Goal: Task Accomplishment & Management: Manage account settings

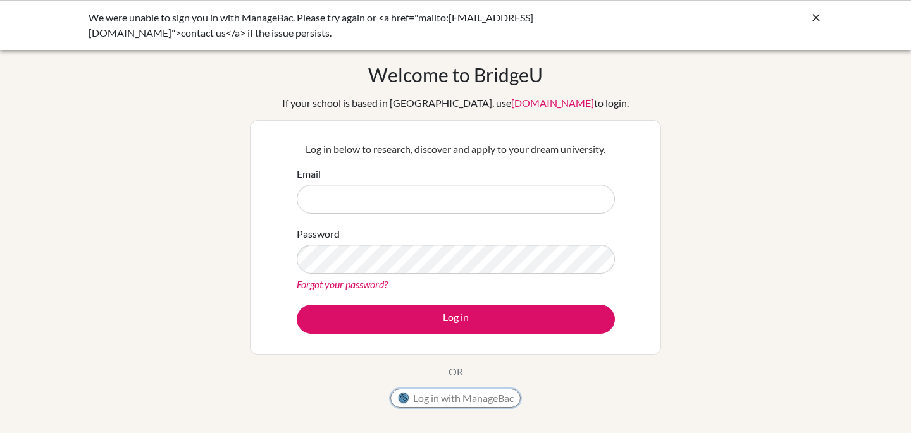
click at [459, 399] on button "Log in with ManageBac" at bounding box center [455, 398] width 130 height 19
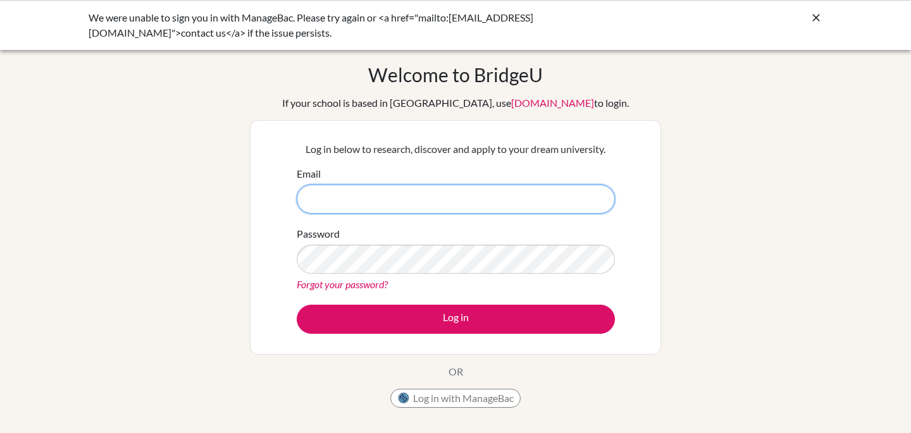
click at [337, 187] on input "Email" at bounding box center [456, 199] width 318 height 29
type input "Mara_Spirea@bisvietnam.com"
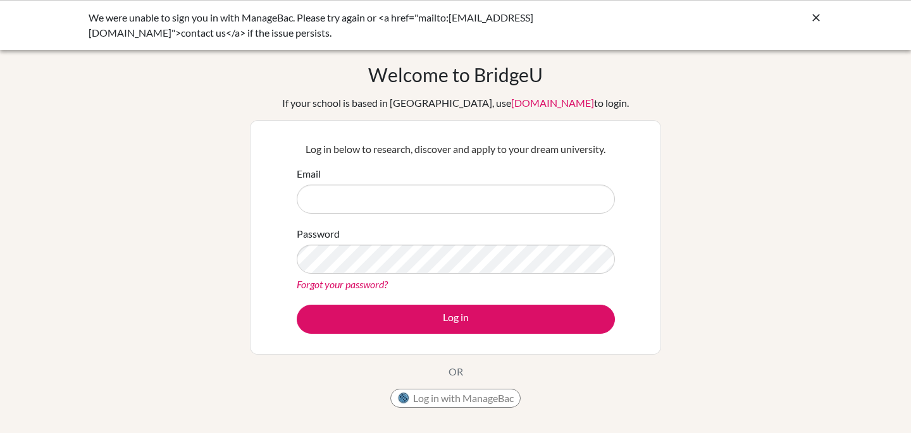
click at [814, 15] on icon at bounding box center [816, 17] width 13 height 13
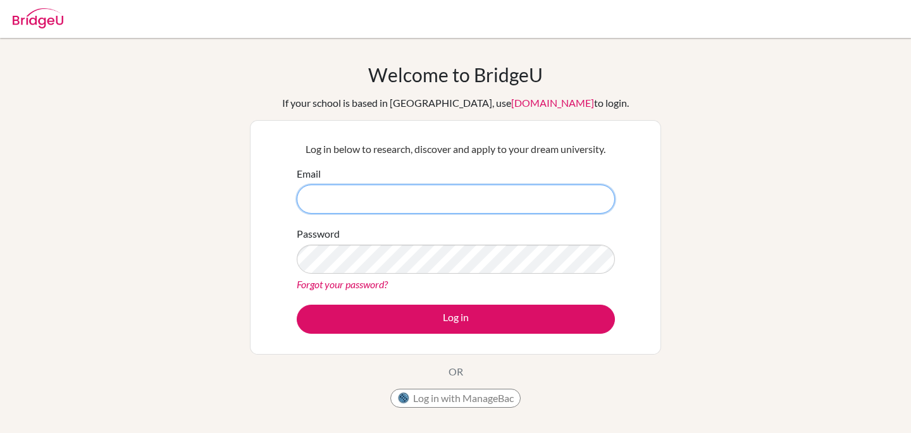
click at [491, 190] on input "Email" at bounding box center [456, 199] width 318 height 29
type input "[EMAIL_ADDRESS][DOMAIN_NAME]"
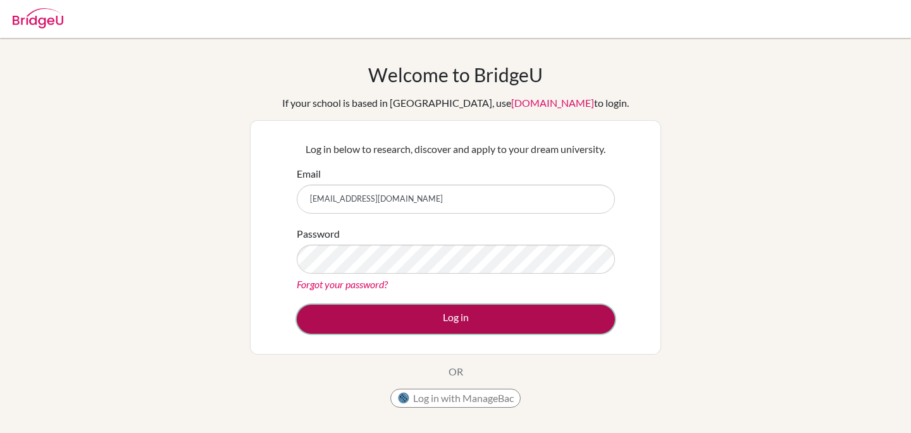
click at [443, 313] on button "Log in" at bounding box center [456, 319] width 318 height 29
